Goal: Task Accomplishment & Management: Complete application form

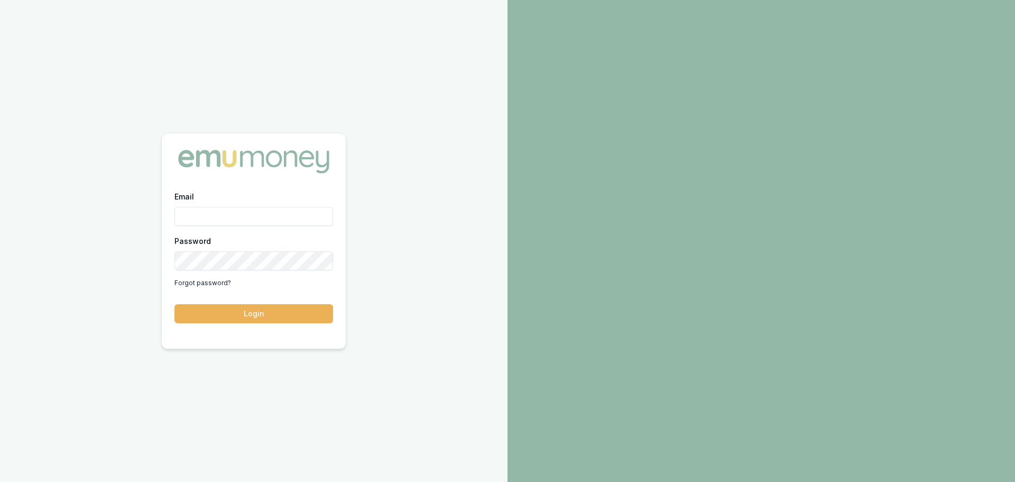
click at [222, 213] on input "Email" at bounding box center [254, 216] width 159 height 19
type input "[PERSON_NAME][EMAIL_ADDRESS][PERSON_NAME][DOMAIN_NAME]"
click at [175, 304] on button "Login" at bounding box center [254, 313] width 159 height 19
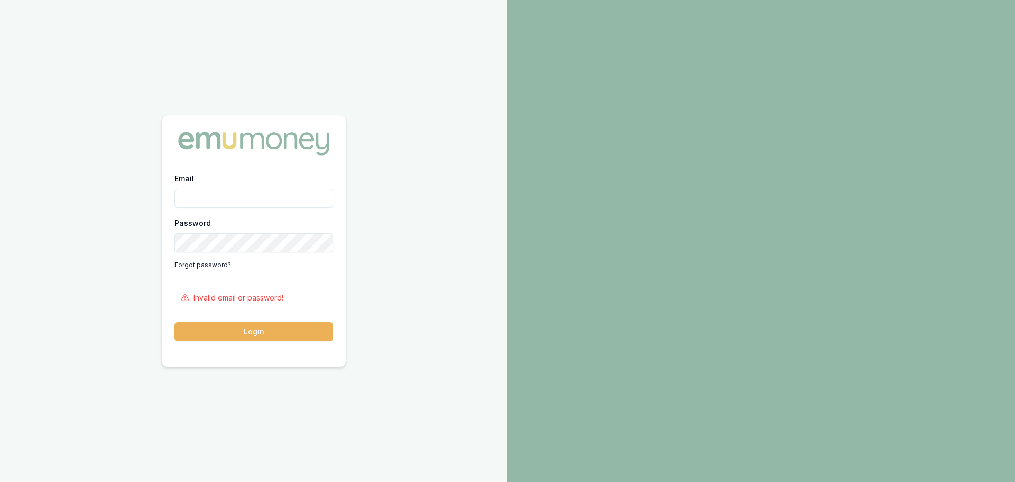
click at [217, 192] on input "Email" at bounding box center [254, 198] width 159 height 19
type input "natasha.mccallum@emumoney.com.au"
click at [175, 322] on button "Login" at bounding box center [254, 331] width 159 height 19
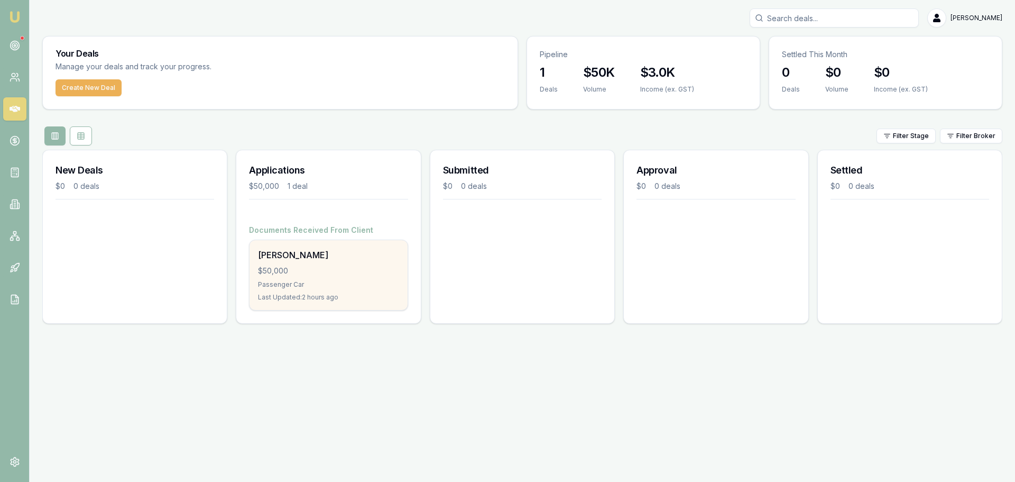
click at [362, 277] on div "Ben McIntyre $50,000 Passenger Car Last Updated: 2 hours ago" at bounding box center [329, 275] width 158 height 70
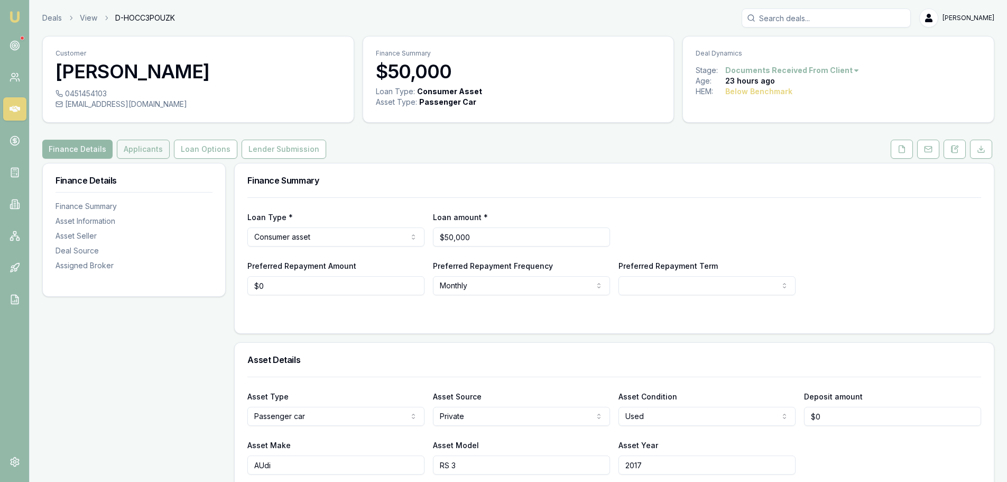
click at [135, 144] on button "Applicants" at bounding box center [143, 149] width 53 height 19
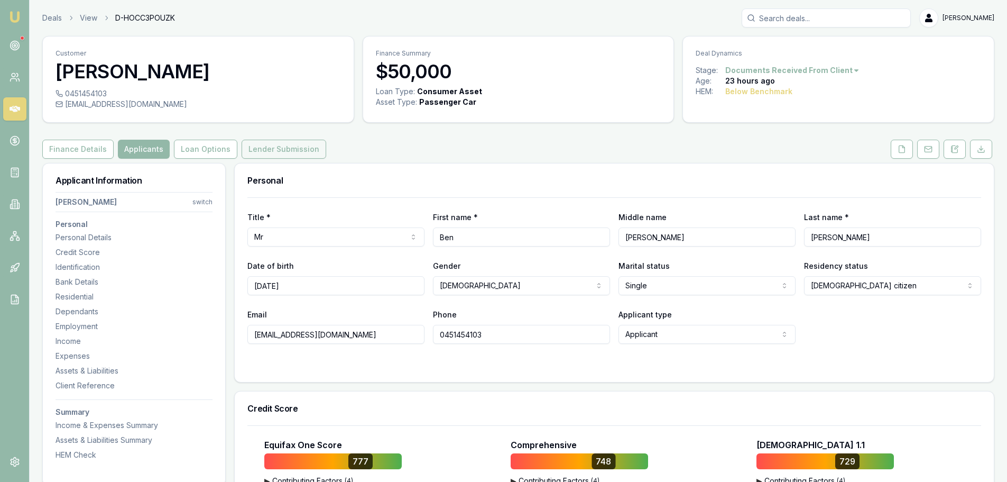
click at [286, 154] on button "Lender Submission" at bounding box center [284, 149] width 85 height 19
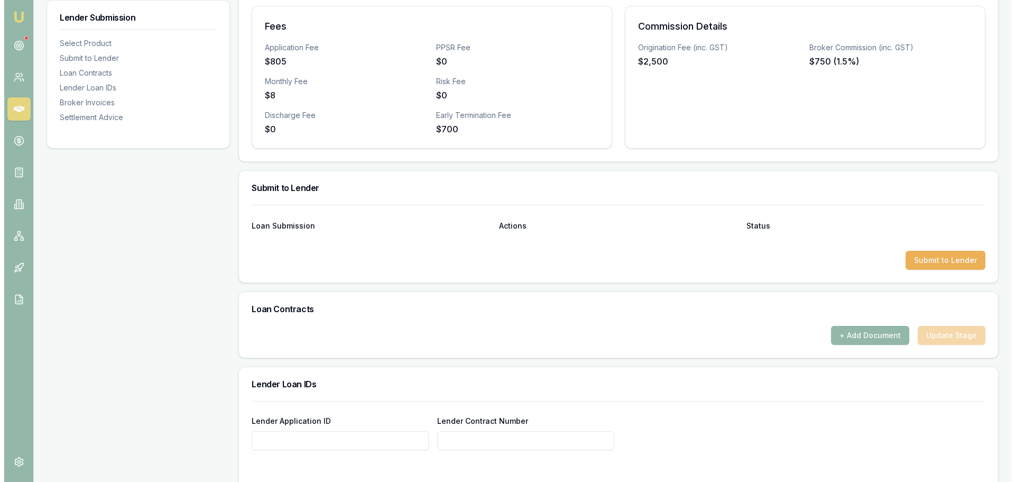
scroll to position [370, 0]
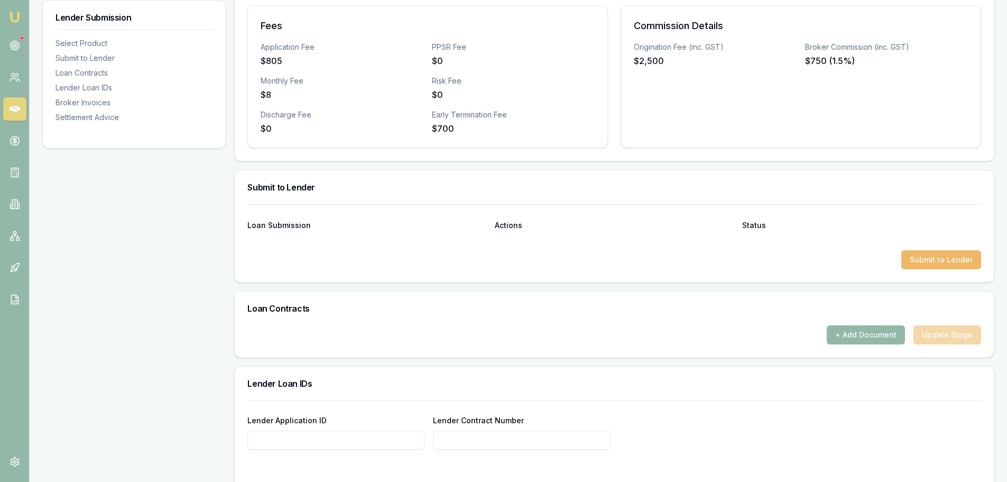
click at [938, 254] on button "Submit to Lender" at bounding box center [942, 259] width 80 height 19
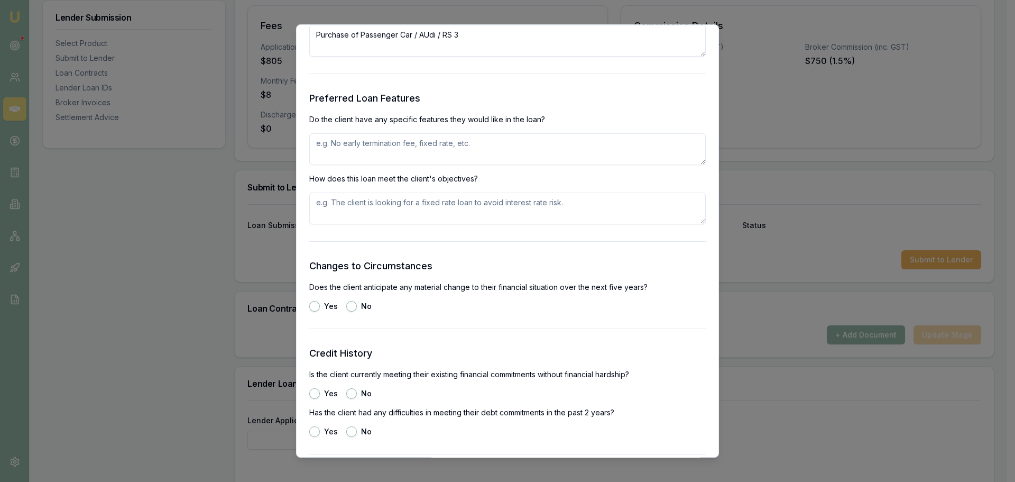
scroll to position [1216, 0]
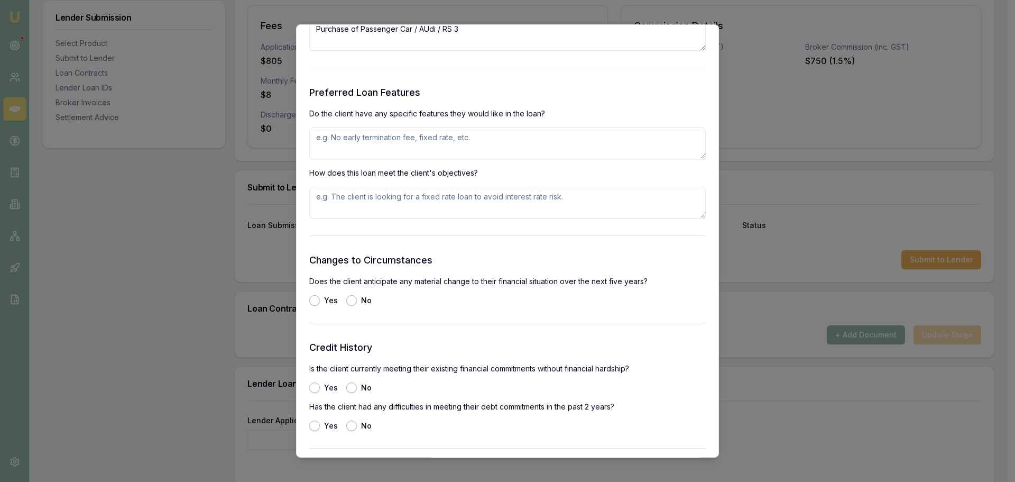
click at [383, 145] on textarea at bounding box center [507, 143] width 397 height 32
type textarea "a"
type textarea "low rate"
type textarea "y"
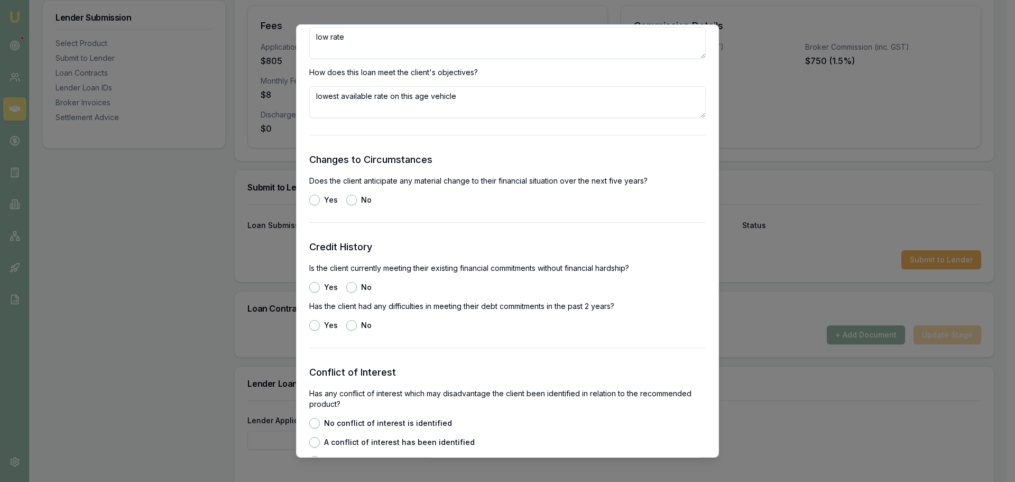
scroll to position [1322, 0]
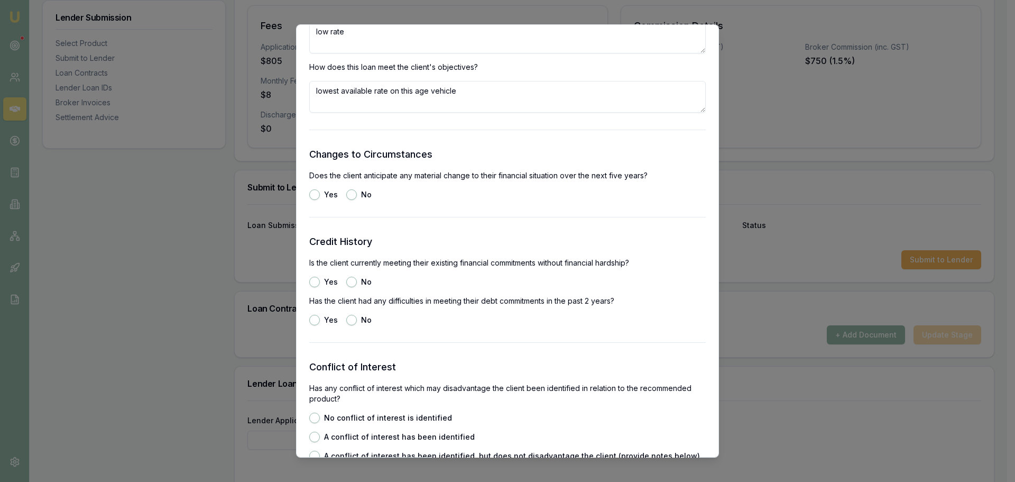
type textarea "lowest available rate on this age vehicle"
click at [354, 194] on button "No" at bounding box center [351, 194] width 11 height 11
radio input "true"
click at [331, 283] on label "Yes" at bounding box center [331, 281] width 14 height 7
click at [320, 283] on button "Yes" at bounding box center [314, 282] width 11 height 11
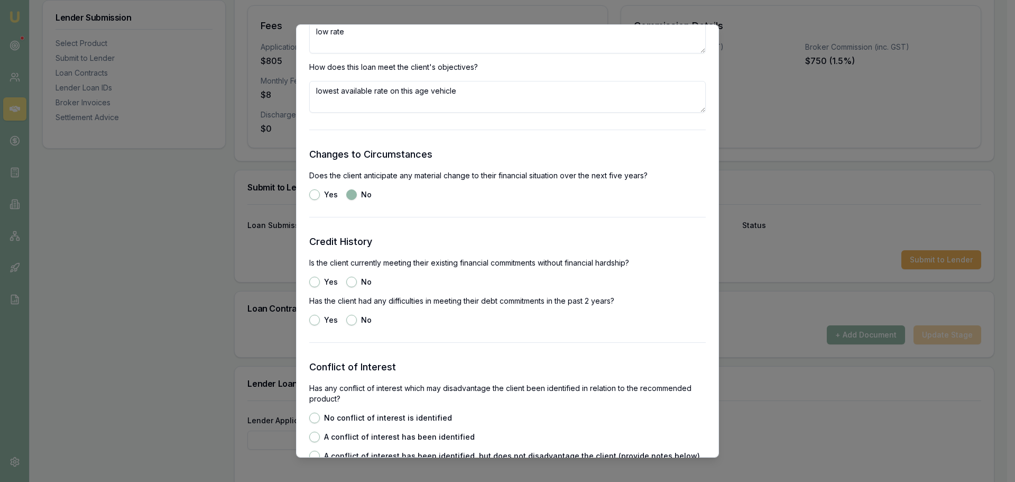
radio input "true"
click at [353, 317] on button "No" at bounding box center [351, 320] width 11 height 11
radio input "true"
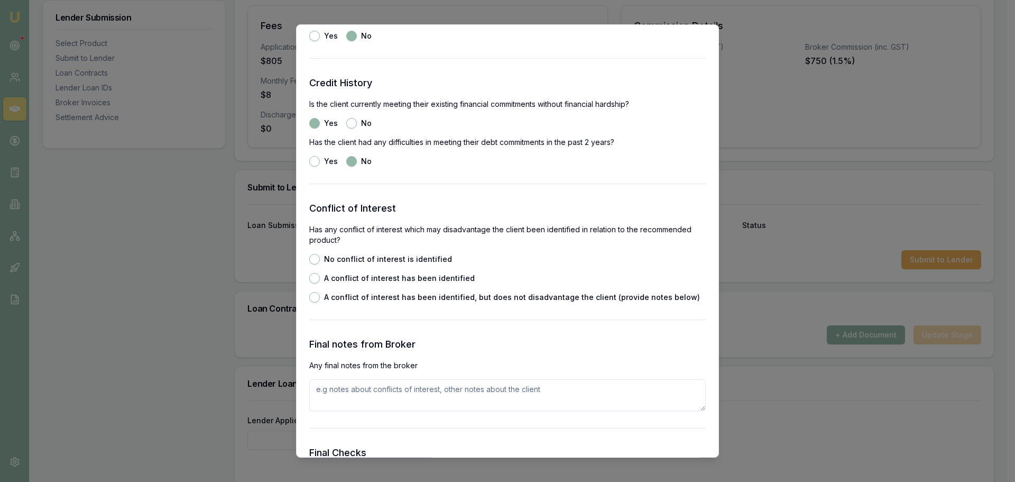
click at [345, 257] on label "No conflict of interest is identified" at bounding box center [388, 258] width 128 height 7
click at [320, 257] on button "No conflict of interest is identified" at bounding box center [314, 259] width 11 height 11
radio input "true"
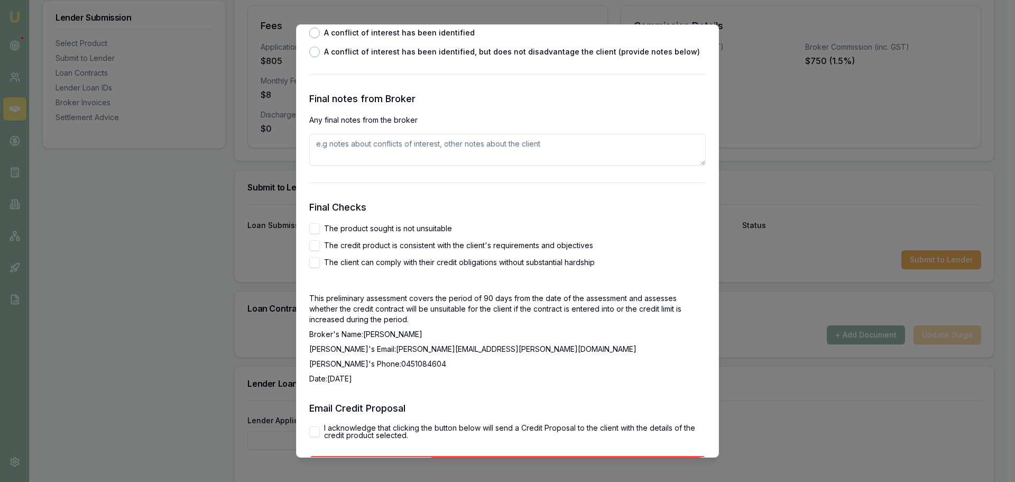
scroll to position [1798, 0]
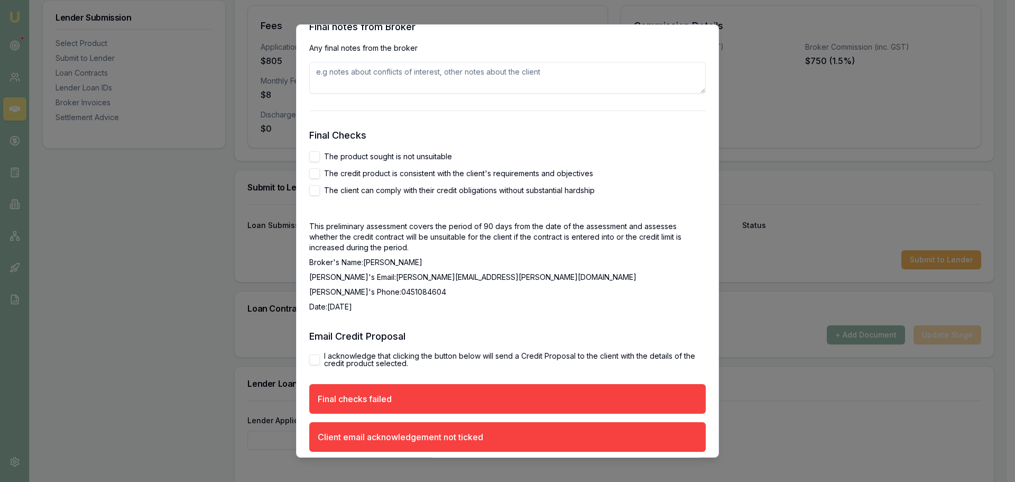
click at [316, 155] on button "The product sought is not unsuitable" at bounding box center [314, 156] width 11 height 11
checkbox input "true"
click at [315, 177] on button "The credit product is consistent with the client's requirements and objectives" at bounding box center [314, 173] width 11 height 11
checkbox input "true"
click at [315, 191] on button "The client can comply with their credit obligations without substantial hardship" at bounding box center [314, 190] width 11 height 11
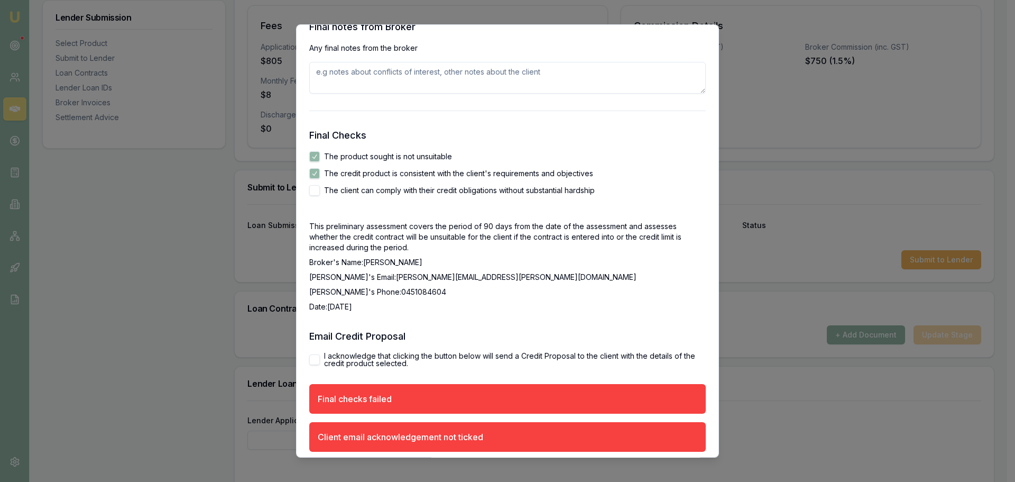
checkbox input "true"
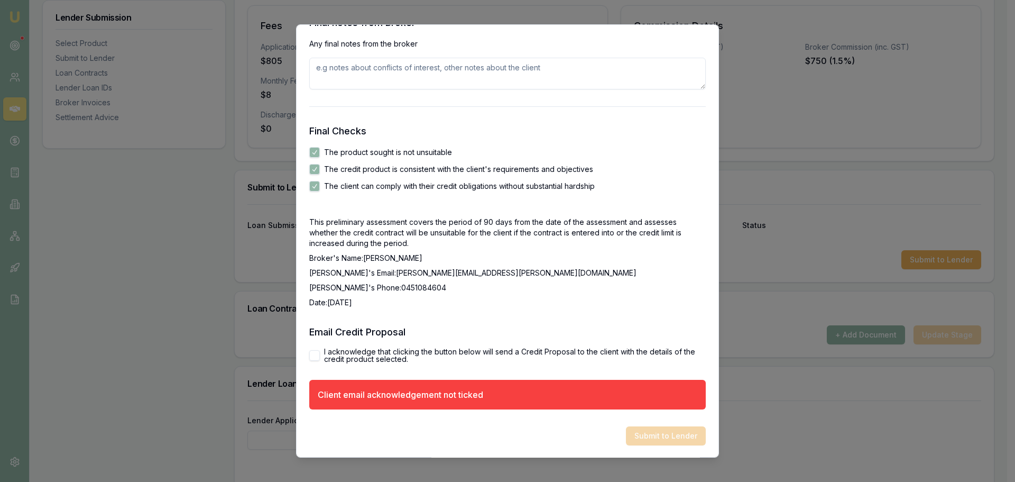
scroll to position [1803, 0]
click at [316, 355] on button "I acknowledge that clicking the button below will send a Credit Proposal to the…" at bounding box center [314, 355] width 11 height 11
checkbox input "true"
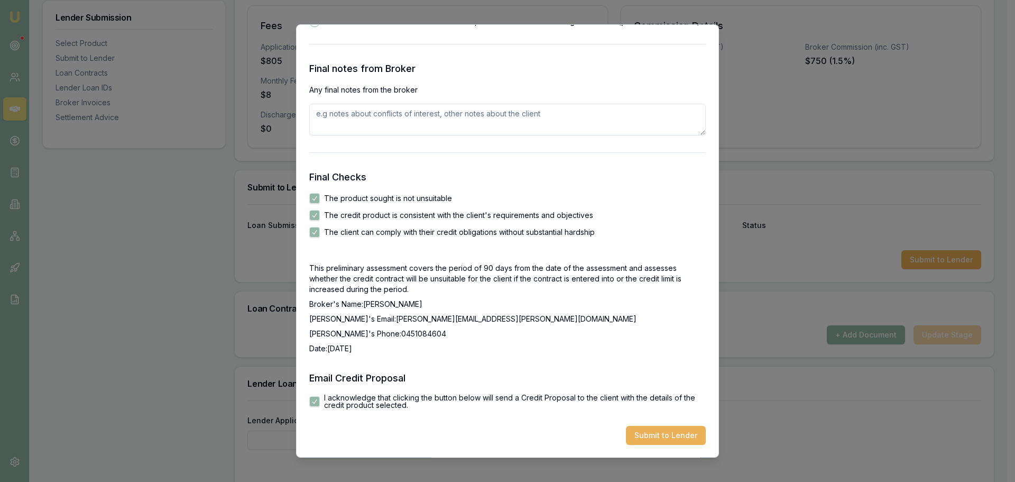
scroll to position [1756, 0]
click at [675, 441] on button "Submit to Lender" at bounding box center [666, 435] width 80 height 19
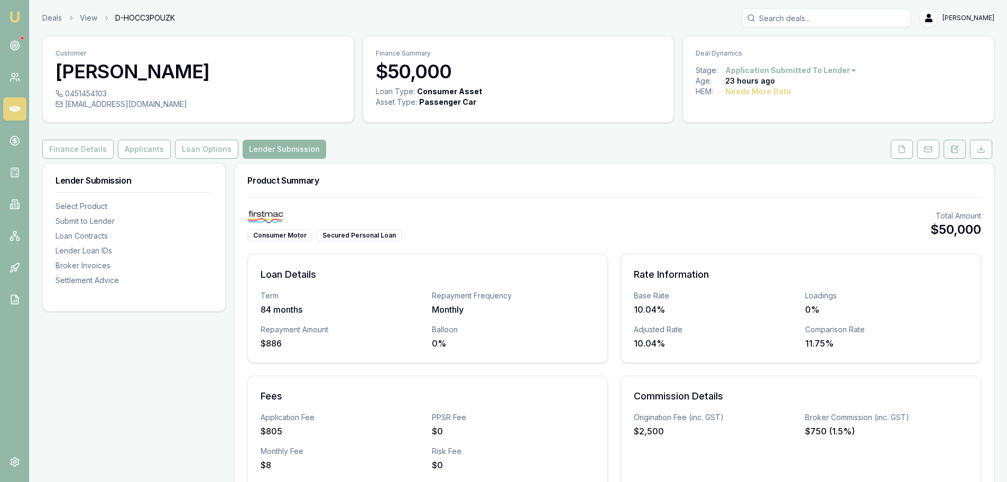
click at [966, 146] on button at bounding box center [955, 149] width 22 height 19
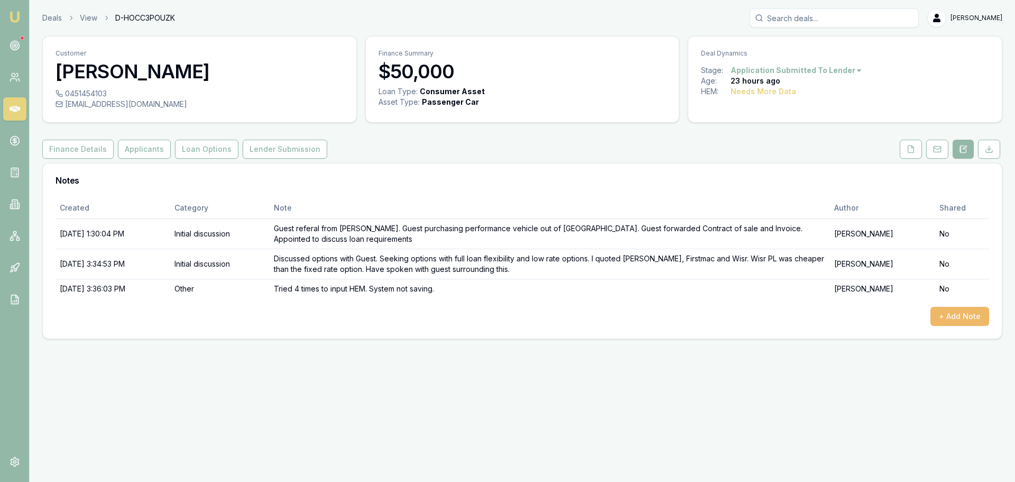
click at [967, 322] on button "+ Add Note" at bounding box center [960, 316] width 59 height 19
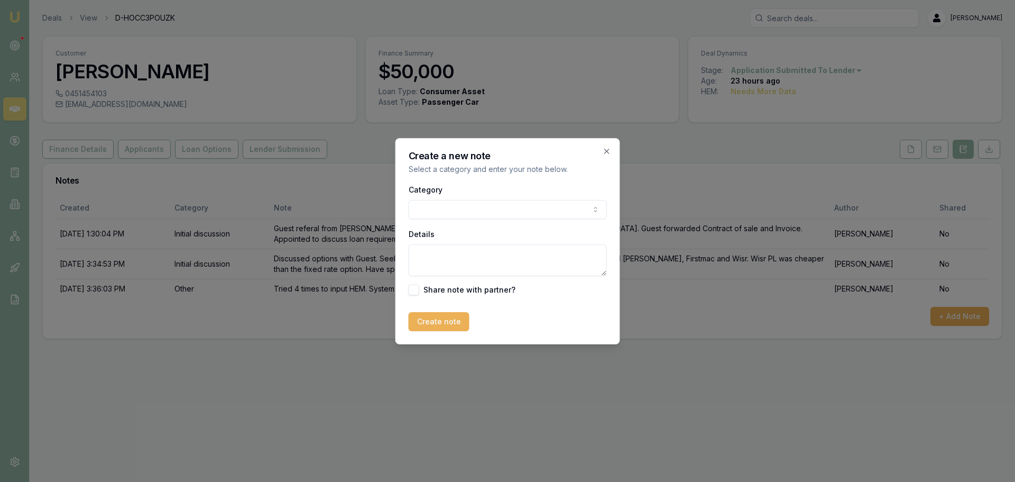
click at [446, 202] on body "Emu Broker Deals View D-HOCC3POUZK [PERSON_NAME] Toggle Menu Customer [PERSON_N…" at bounding box center [507, 241] width 1015 height 482
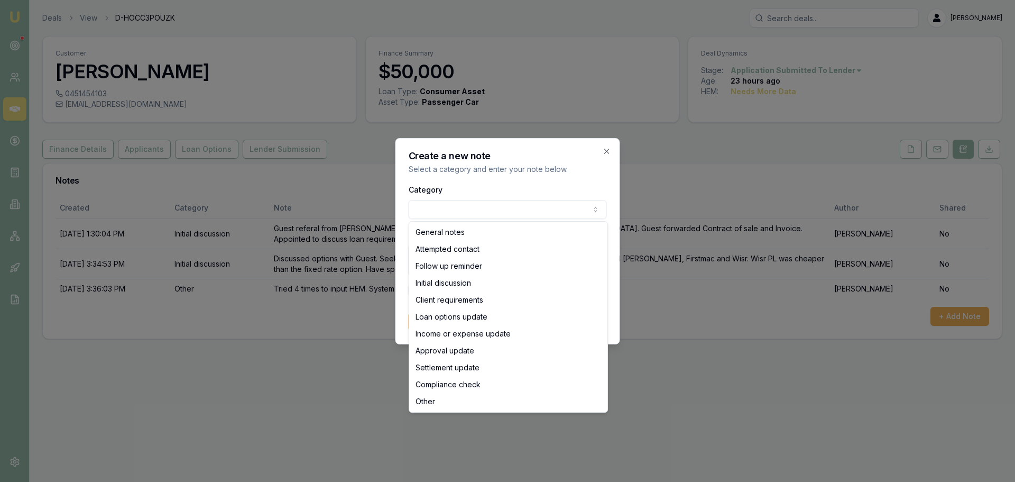
select select "APPROVAL_UPDATE"
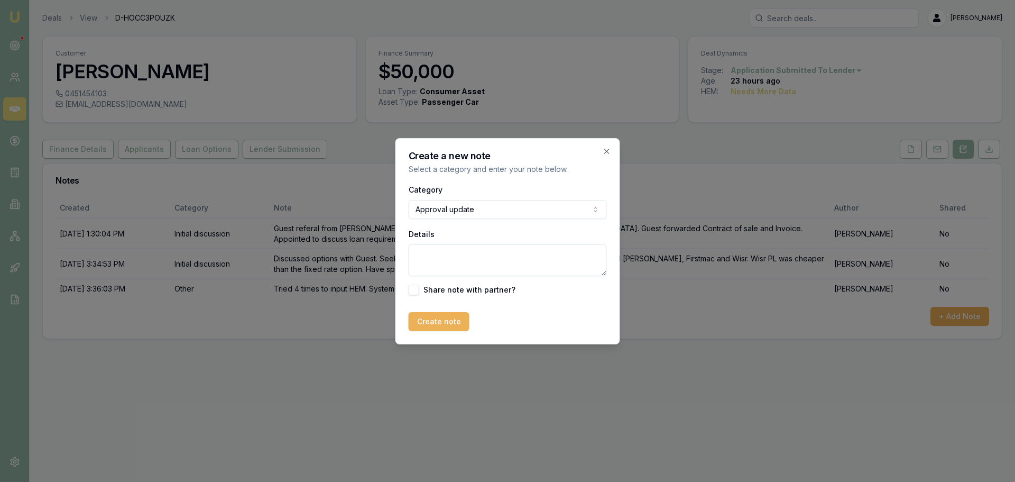
click at [464, 270] on textarea "Details" at bounding box center [508, 260] width 198 height 32
type textarea "Approved and new invoice requested"
click at [456, 322] on button "Create note" at bounding box center [439, 321] width 61 height 19
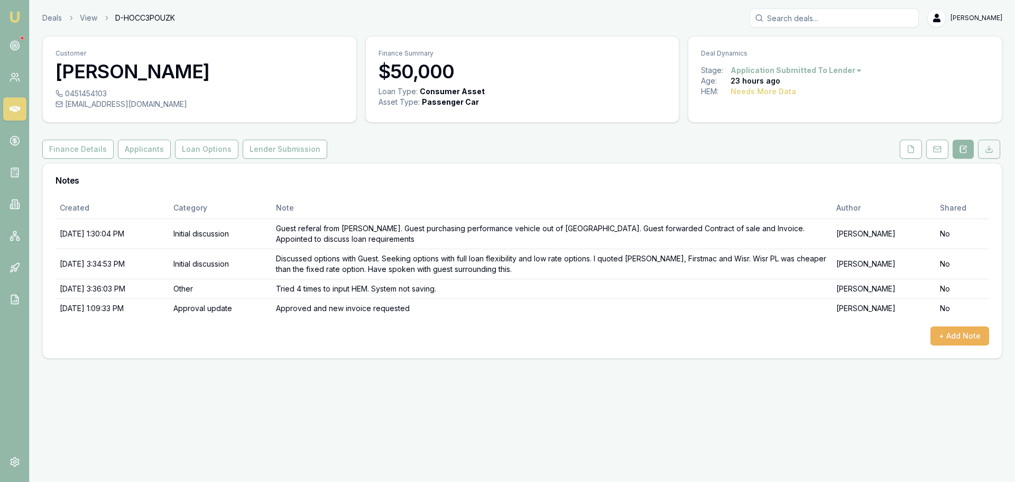
click at [978, 154] on button at bounding box center [989, 149] width 22 height 19
click at [987, 154] on div at bounding box center [950, 149] width 105 height 19
click at [936, 151] on icon at bounding box center [937, 149] width 8 height 8
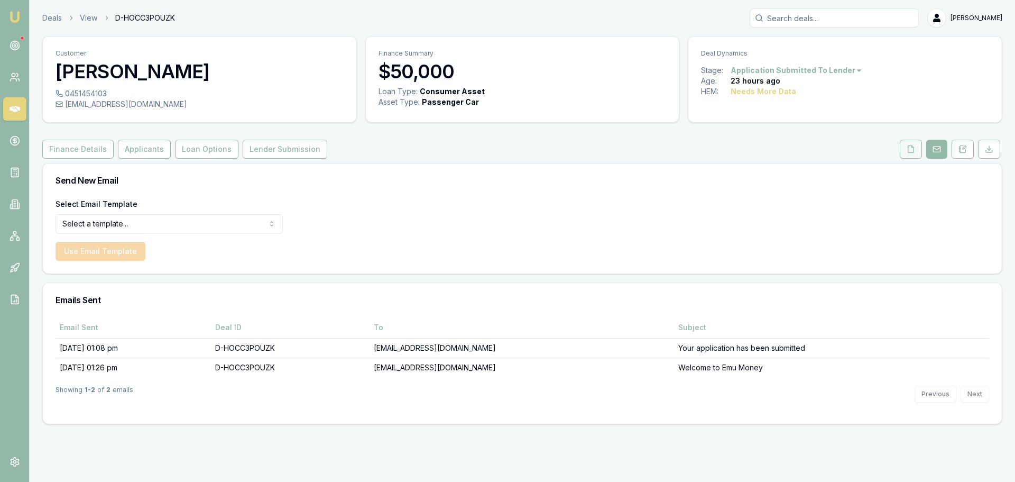
click at [908, 152] on icon at bounding box center [911, 149] width 8 height 8
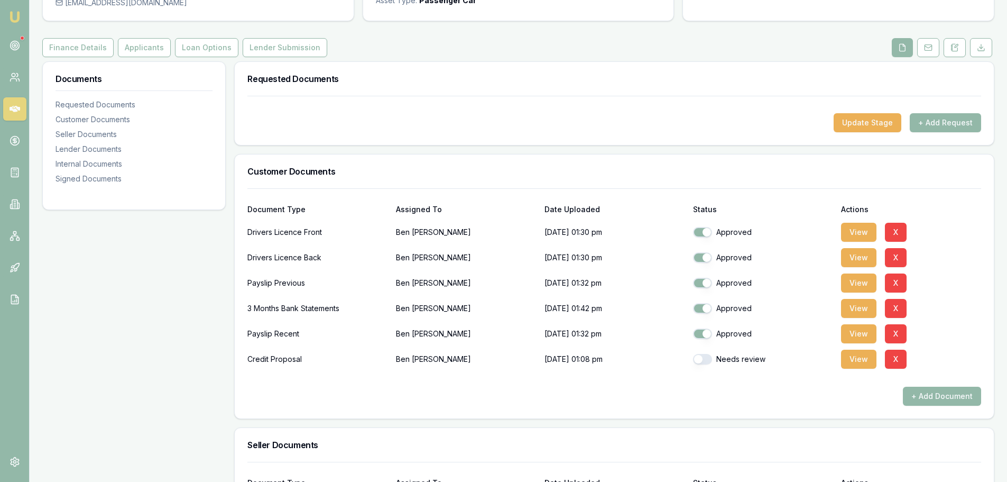
scroll to position [106, 0]
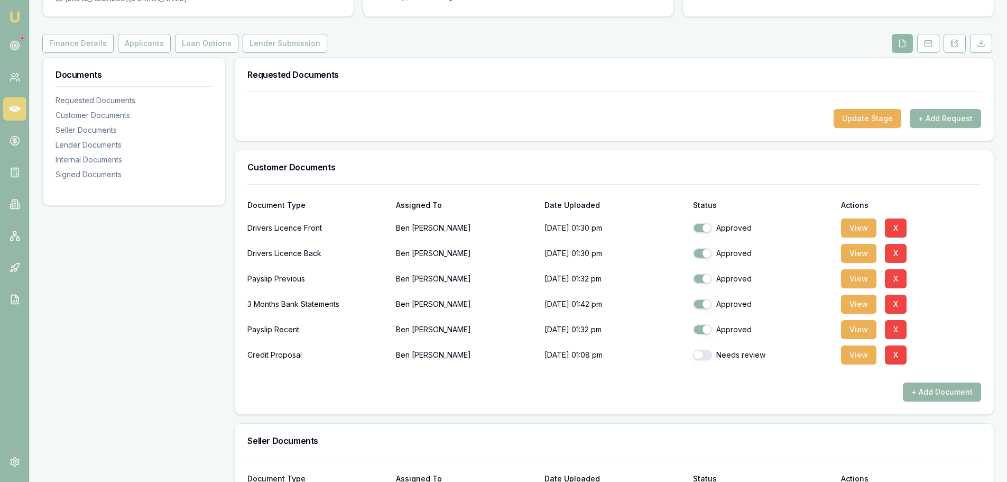
click at [700, 353] on button "button" at bounding box center [702, 355] width 19 height 11
checkbox input "true"
drag, startPoint x: 955, startPoint y: 120, endPoint x: 950, endPoint y: 285, distance: 165.1
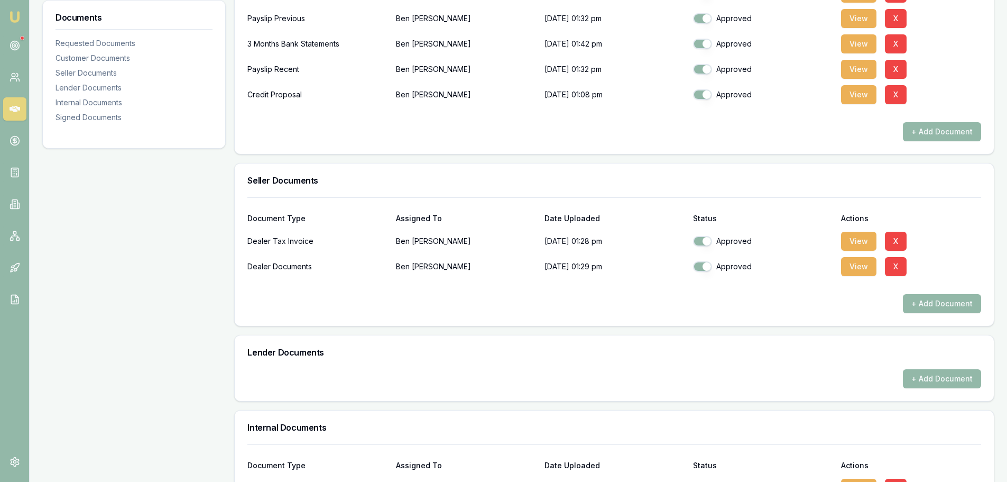
scroll to position [423, 0]
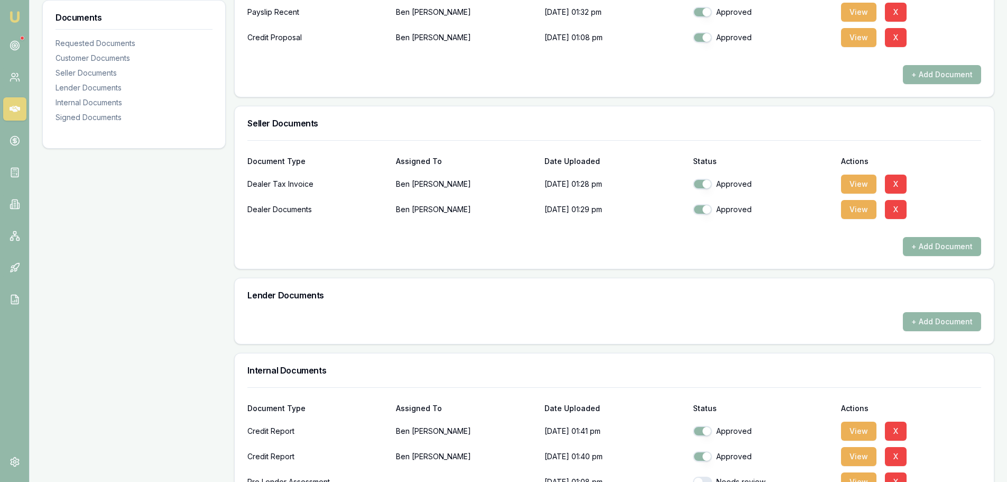
click at [932, 245] on button "+ Add Document" at bounding box center [942, 246] width 78 height 19
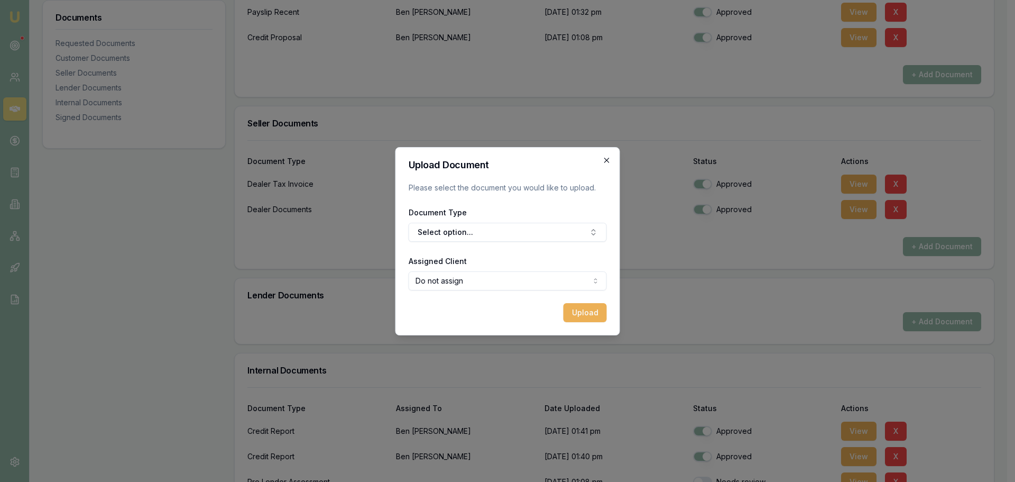
click at [608, 163] on icon "button" at bounding box center [607, 160] width 8 height 8
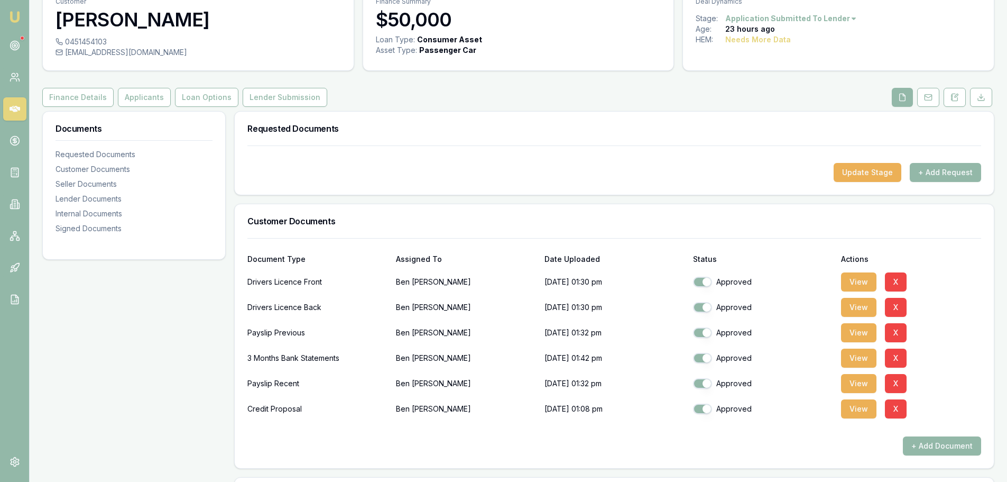
scroll to position [0, 0]
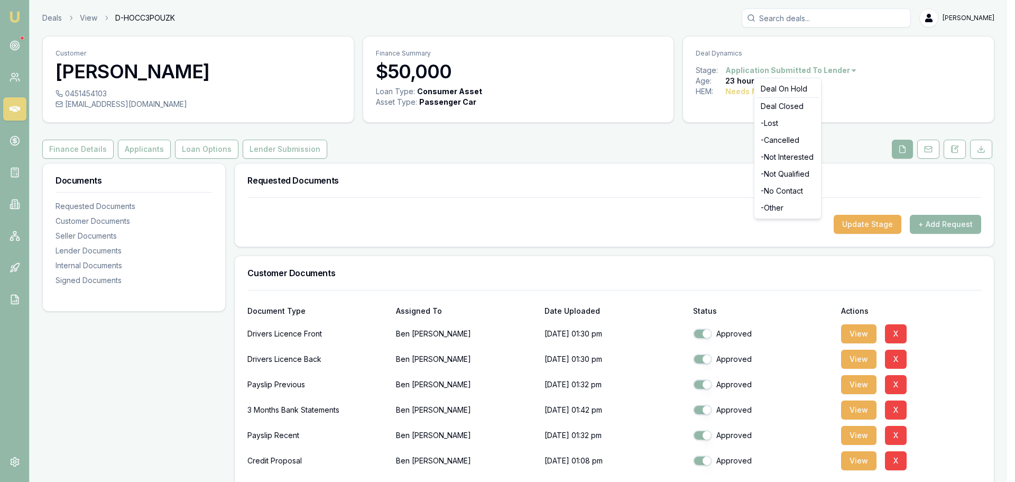
click at [808, 69] on html "Emu Broker Deals View D-HOCC3POUZK [PERSON_NAME] Toggle Menu Customer [PERSON_N…" at bounding box center [507, 241] width 1015 height 482
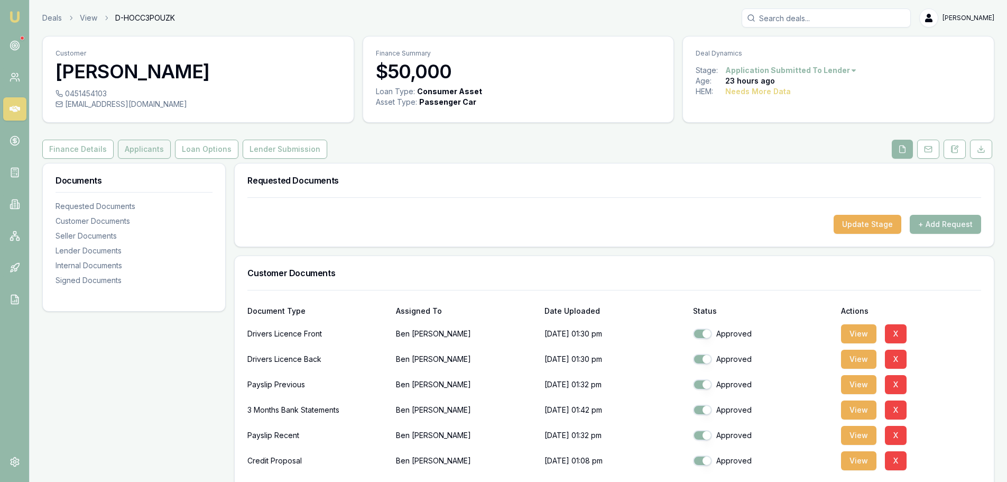
click at [131, 147] on button "Applicants" at bounding box center [144, 149] width 53 height 19
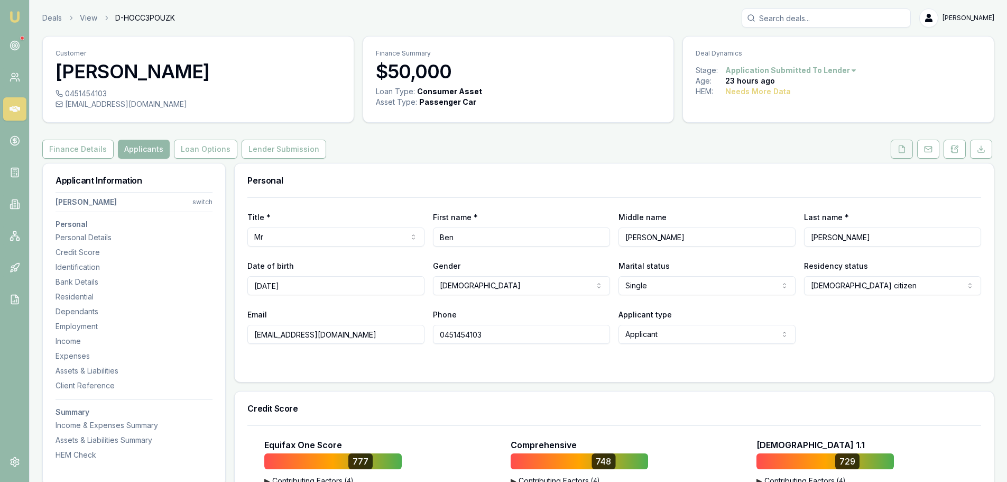
click at [903, 152] on icon at bounding box center [903, 148] width 6 height 7
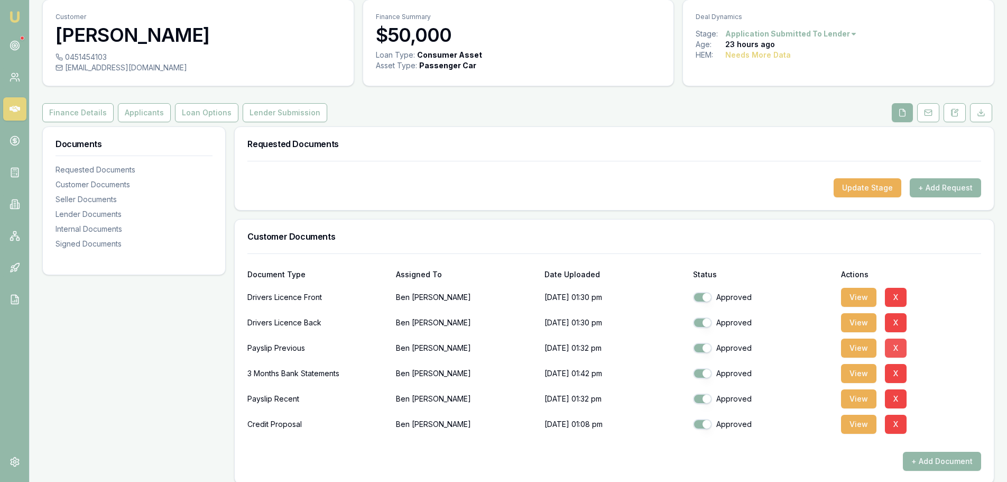
scroll to position [53, 0]
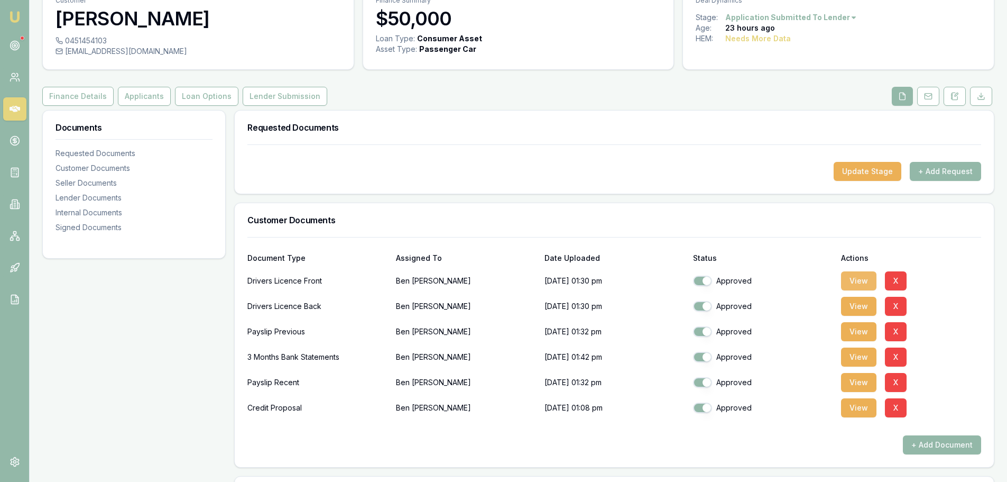
click at [862, 280] on button "View" at bounding box center [858, 280] width 35 height 19
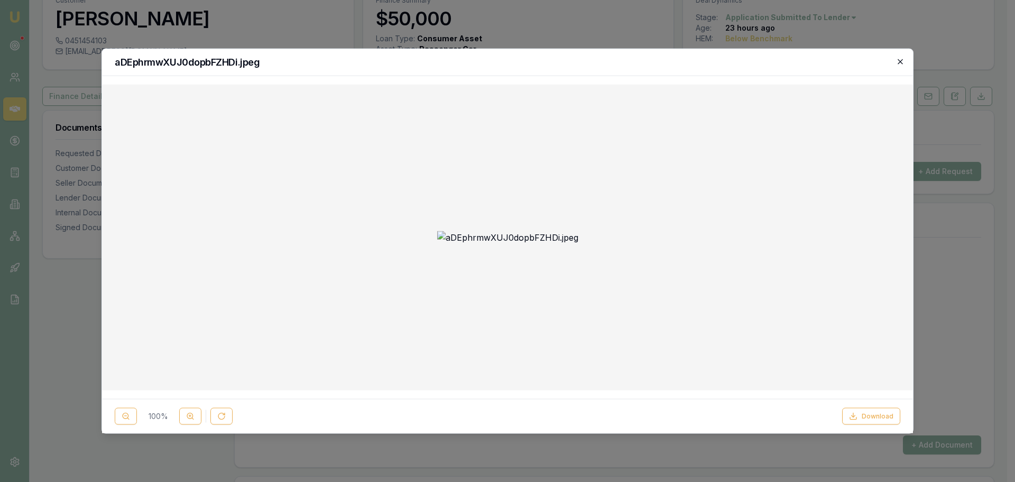
click at [903, 61] on icon "button" at bounding box center [900, 61] width 8 height 8
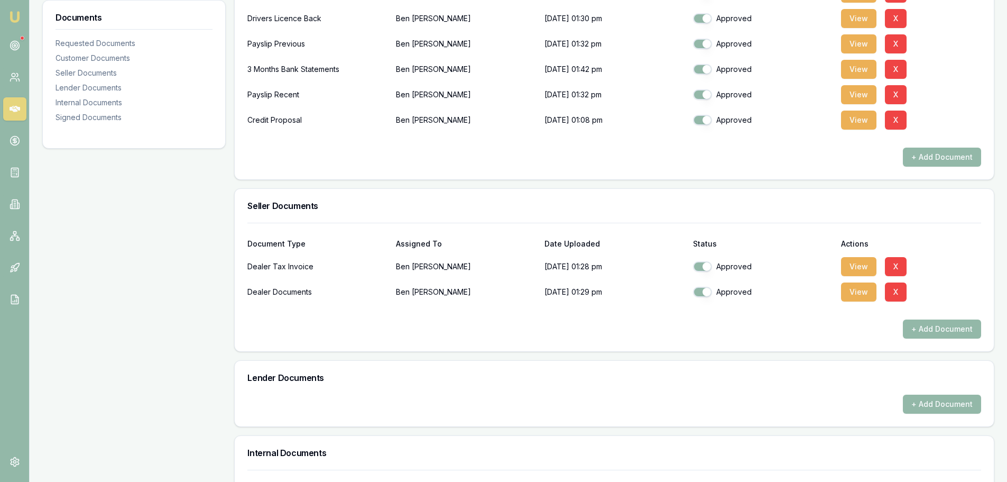
scroll to position [476, 0]
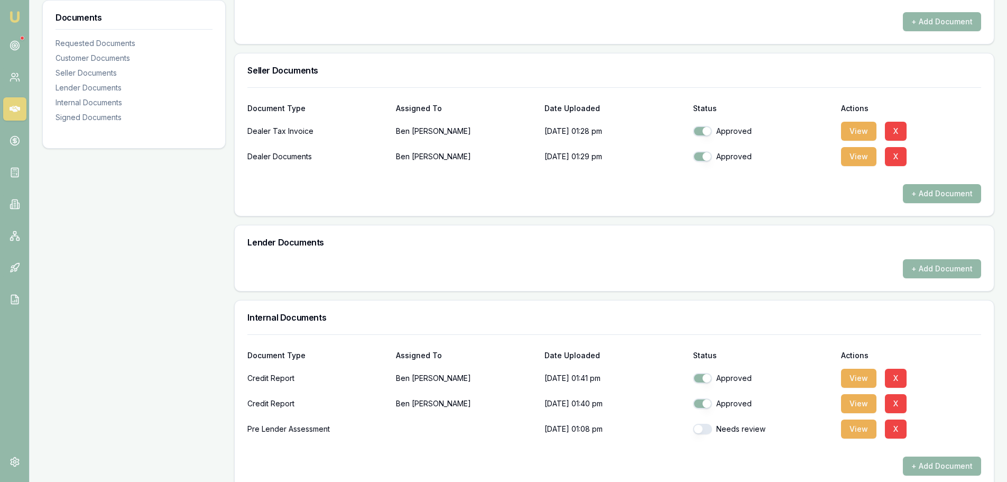
click at [945, 195] on button "+ Add Document" at bounding box center [942, 193] width 78 height 19
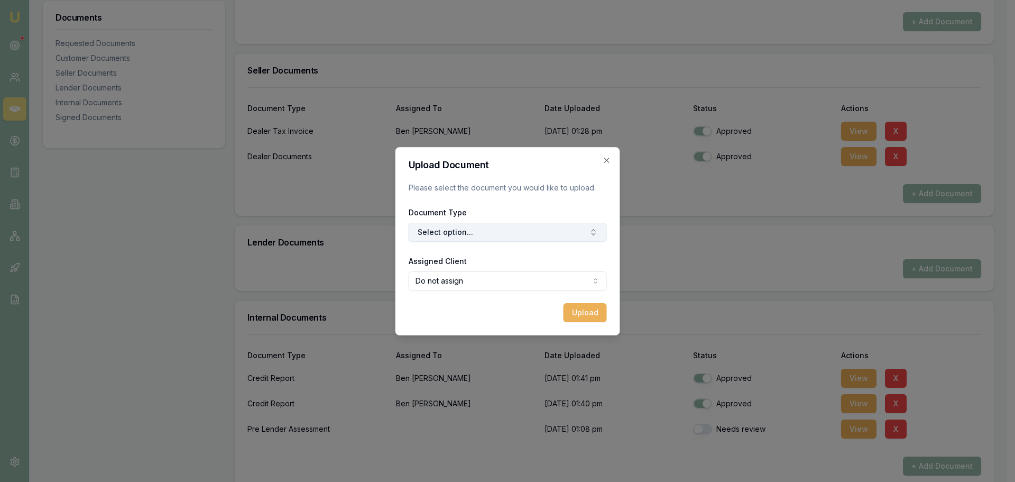
click at [468, 228] on button "Select option..." at bounding box center [508, 232] width 198 height 19
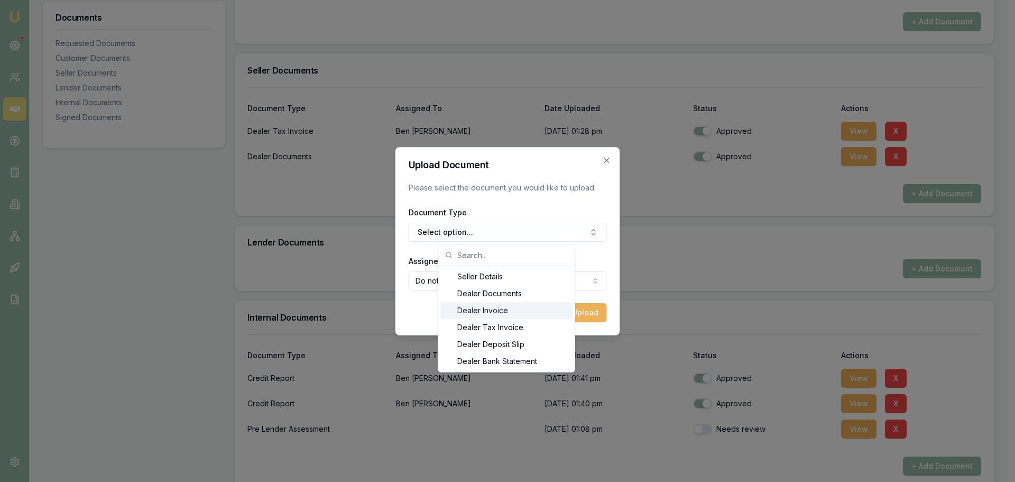
click at [503, 312] on div "Dealer Invoice" at bounding box center [507, 310] width 132 height 17
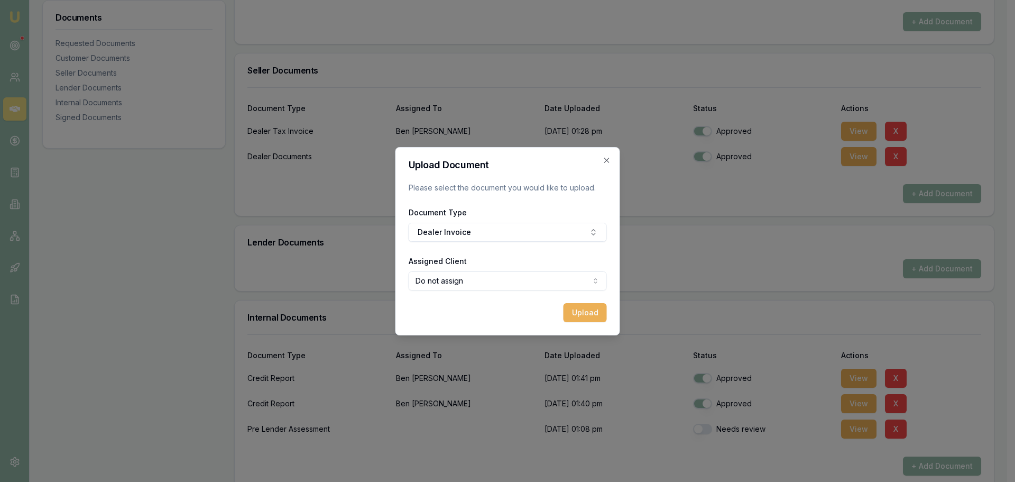
select select "U-OL0C261BQW"
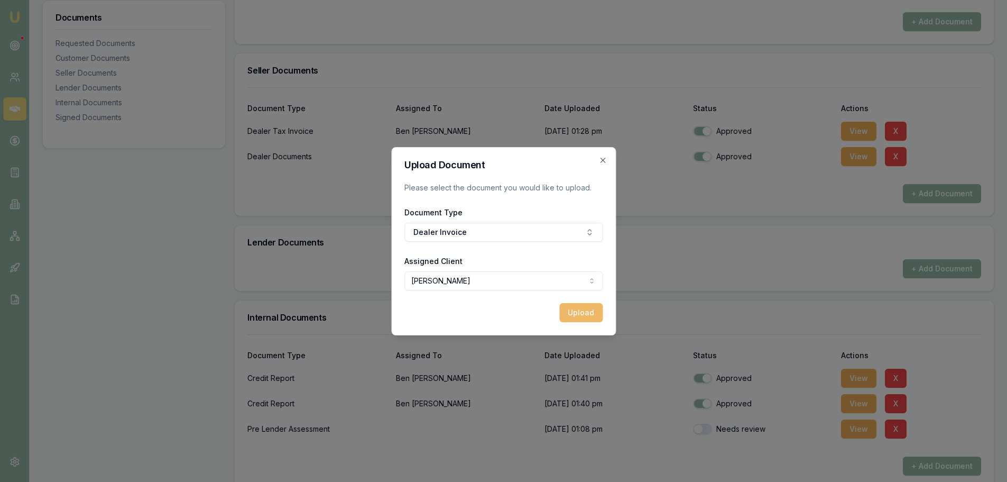
click at [579, 318] on button "Upload" at bounding box center [581, 312] width 43 height 19
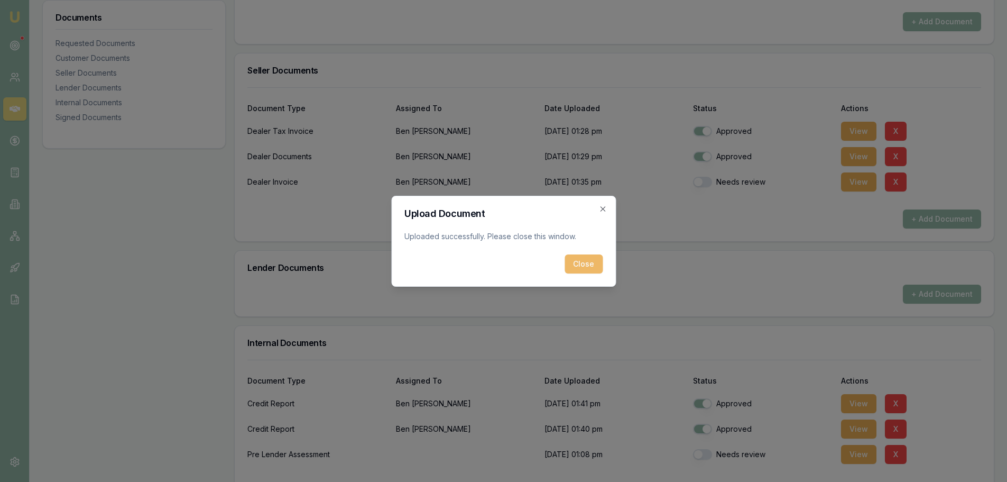
click at [600, 262] on button "Close" at bounding box center [584, 263] width 38 height 19
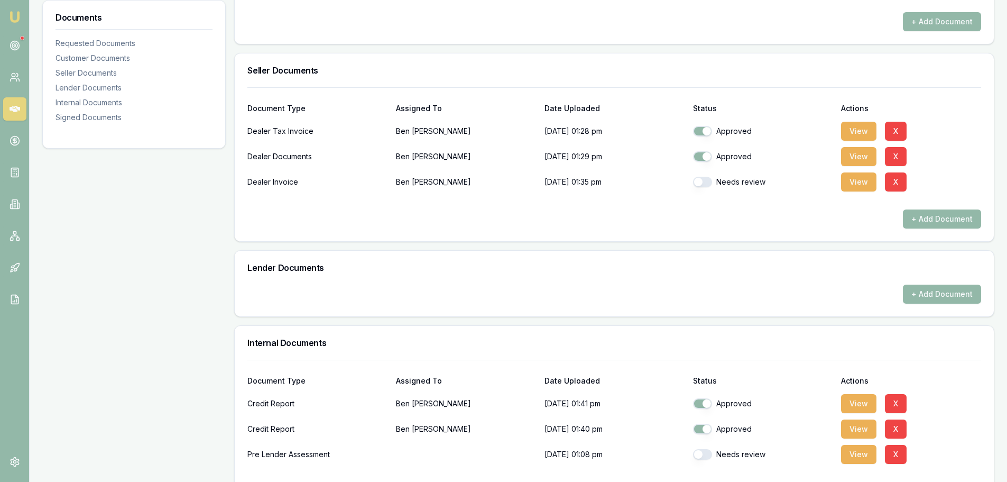
click at [706, 182] on button "button" at bounding box center [702, 182] width 19 height 11
checkbox input "true"
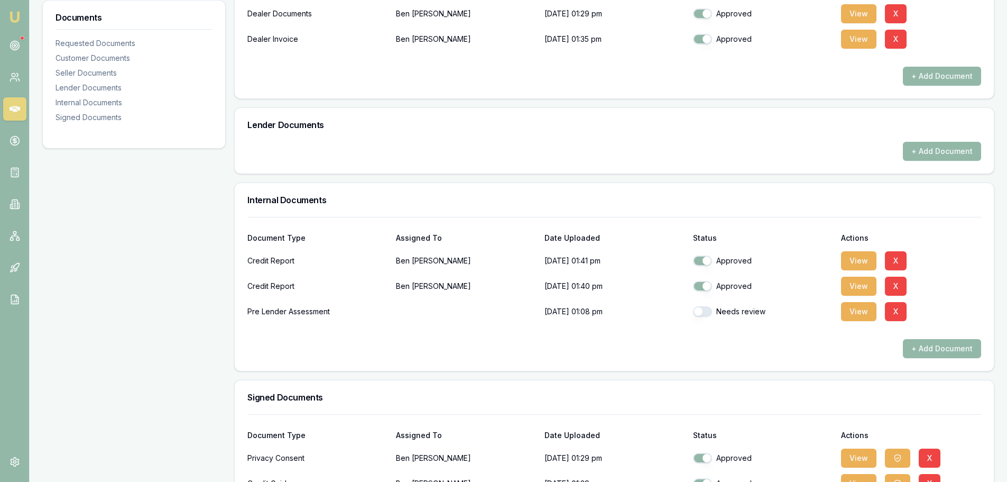
scroll to position [635, 0]
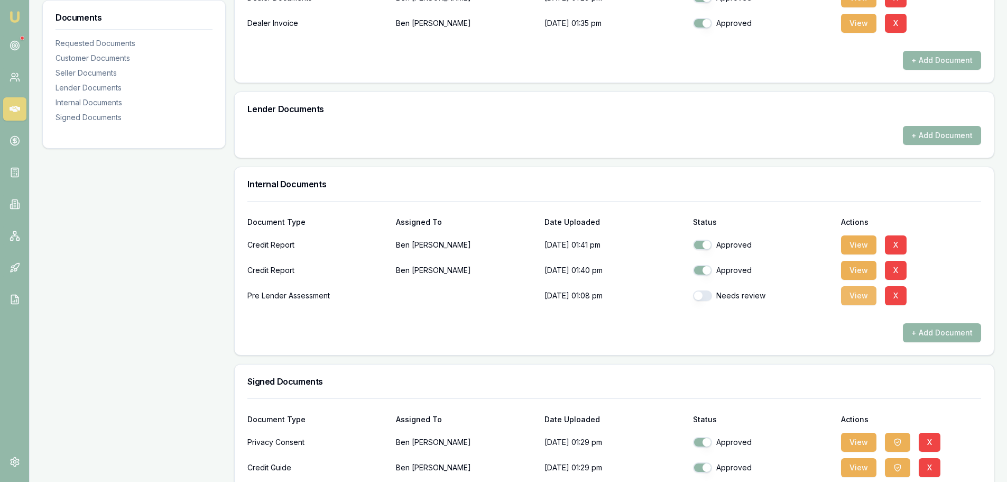
click at [859, 303] on button "View" at bounding box center [858, 295] width 35 height 19
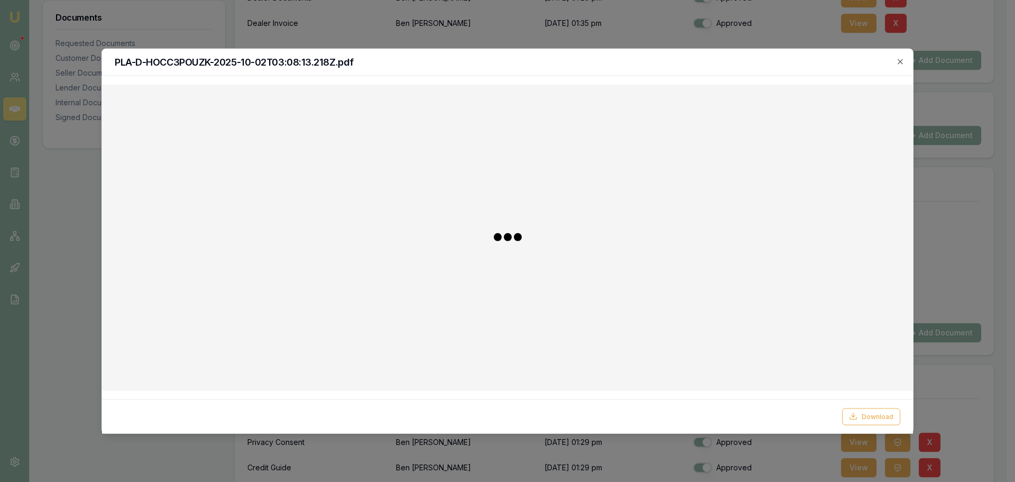
click at [857, 289] on div at bounding box center [508, 237] width 794 height 289
click at [897, 59] on icon "button" at bounding box center [900, 61] width 8 height 8
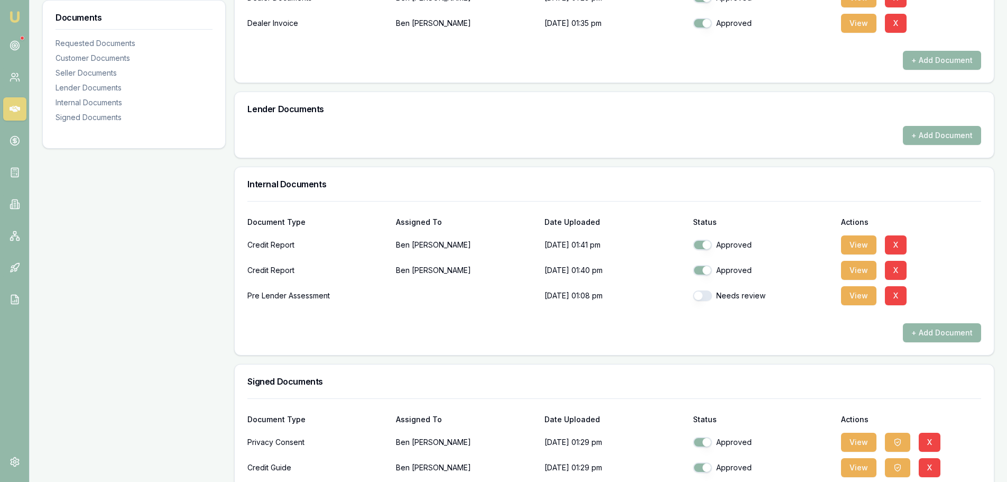
click at [703, 297] on button "button" at bounding box center [702, 295] width 19 height 11
checkbox input "true"
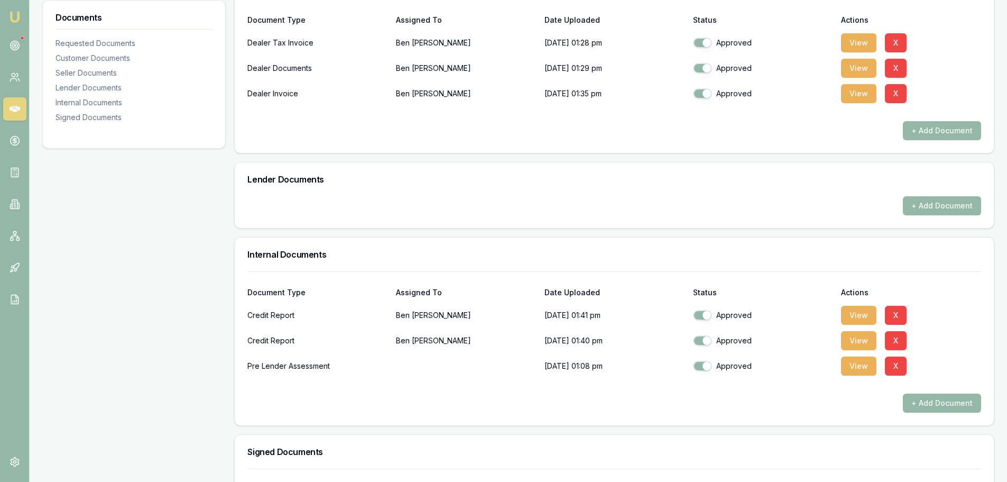
scroll to position [476, 0]
